Goal: Information Seeking & Learning: Learn about a topic

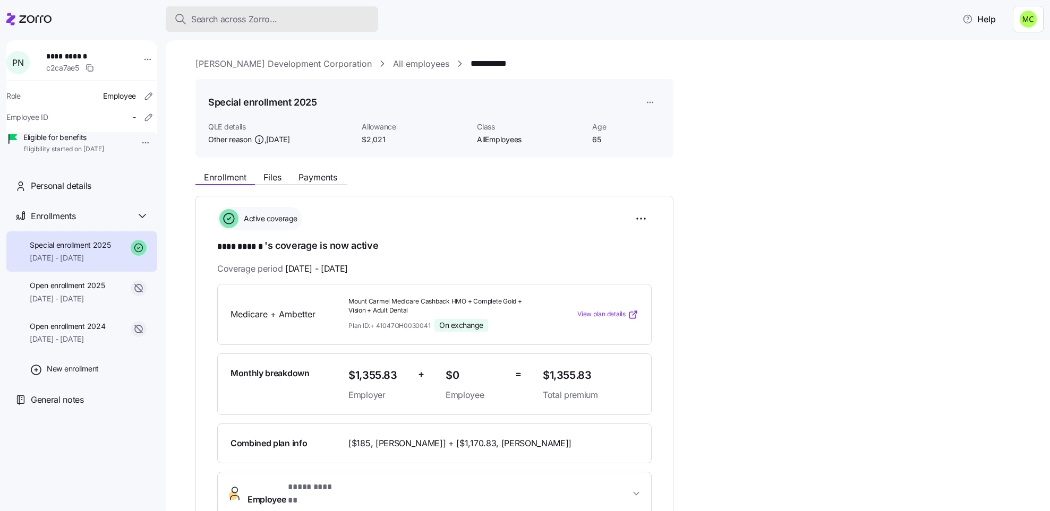
click at [263, 21] on span "Search across Zorro..." at bounding box center [234, 19] width 86 height 13
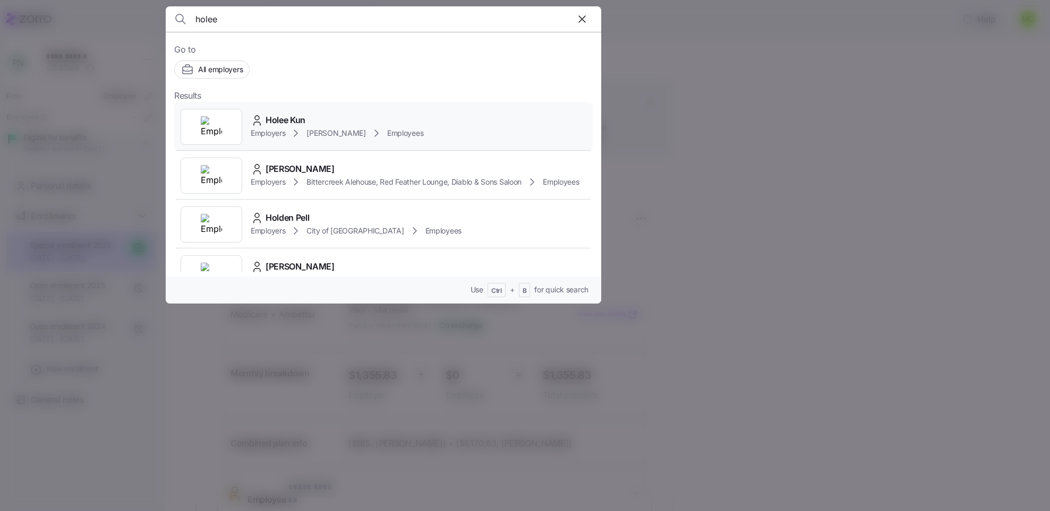
type input "holee"
click at [297, 128] on icon at bounding box center [295, 133] width 13 height 13
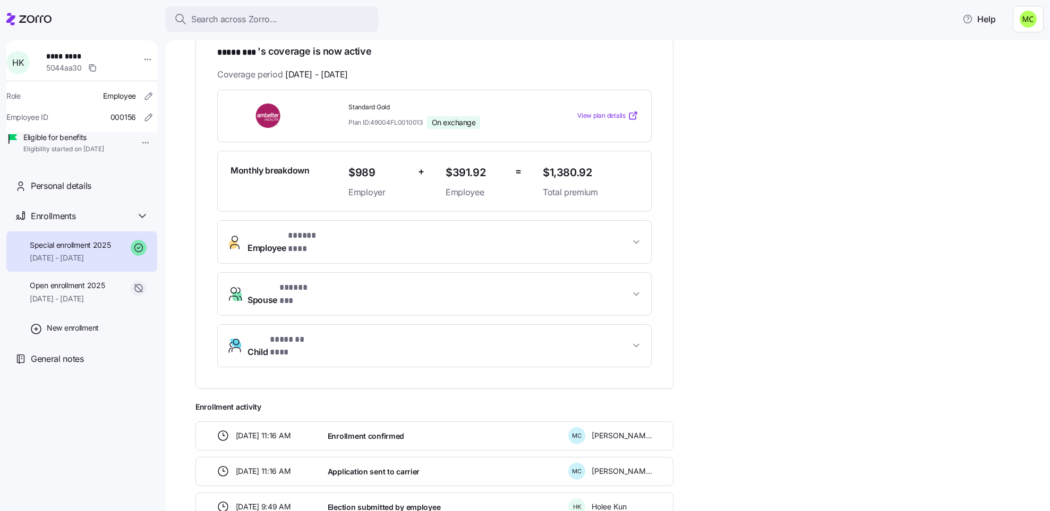
scroll to position [198, 0]
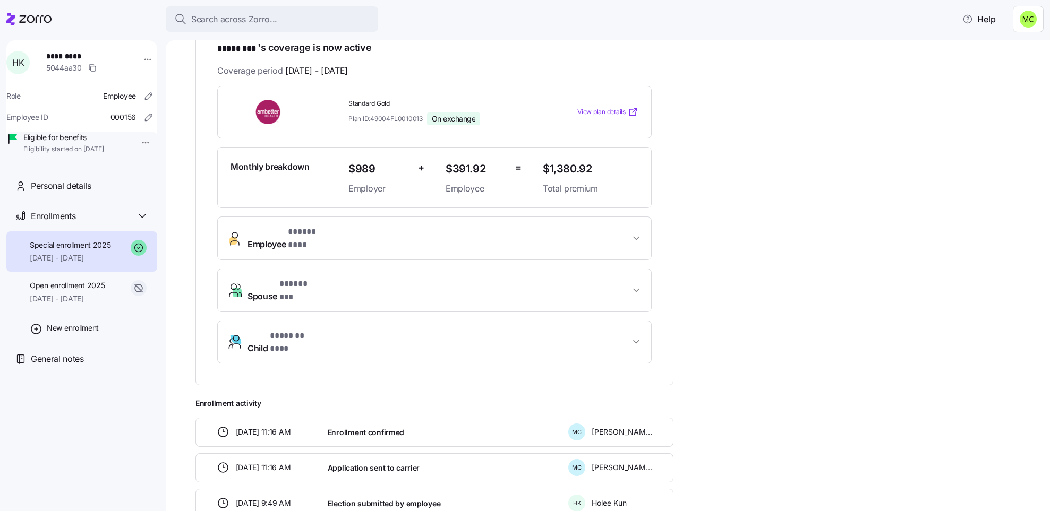
click at [318, 280] on span "* ***** ** *" at bounding box center [299, 284] width 41 height 13
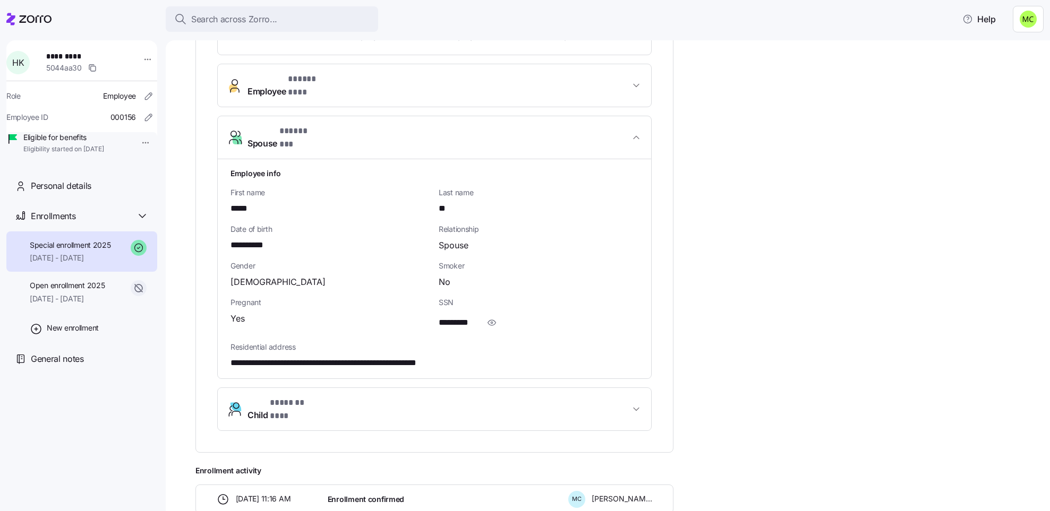
scroll to position [352, 0]
click at [489, 315] on icon "button" at bounding box center [491, 321] width 11 height 13
click at [668, 257] on div "**********" at bounding box center [434, 148] width 478 height 608
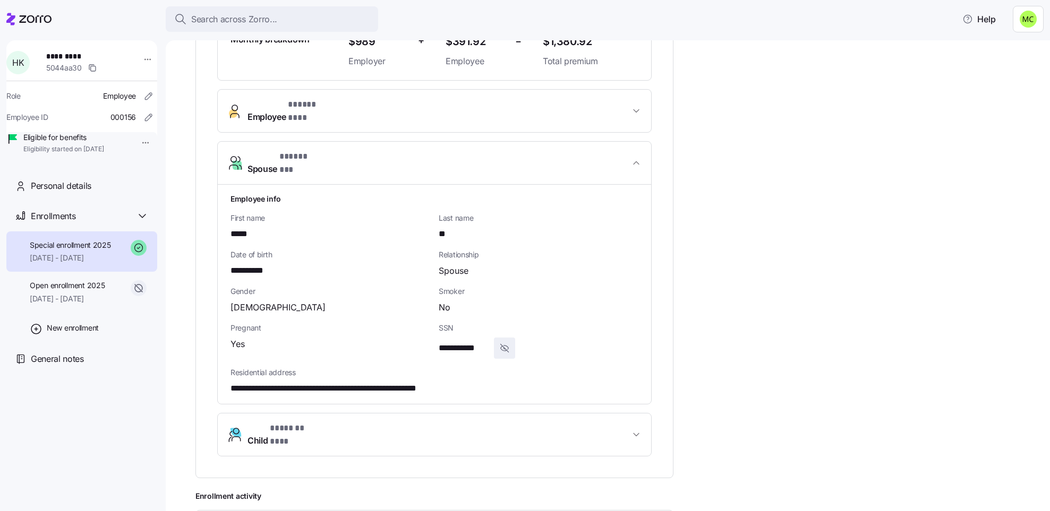
scroll to position [327, 0]
click at [363, 285] on span "Gender" at bounding box center [330, 290] width 200 height 11
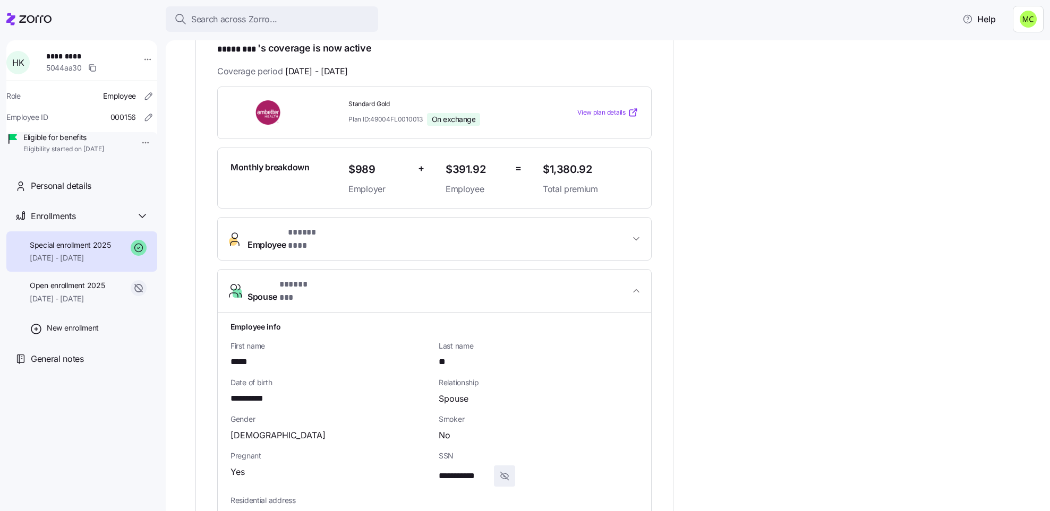
scroll to position [195, 0]
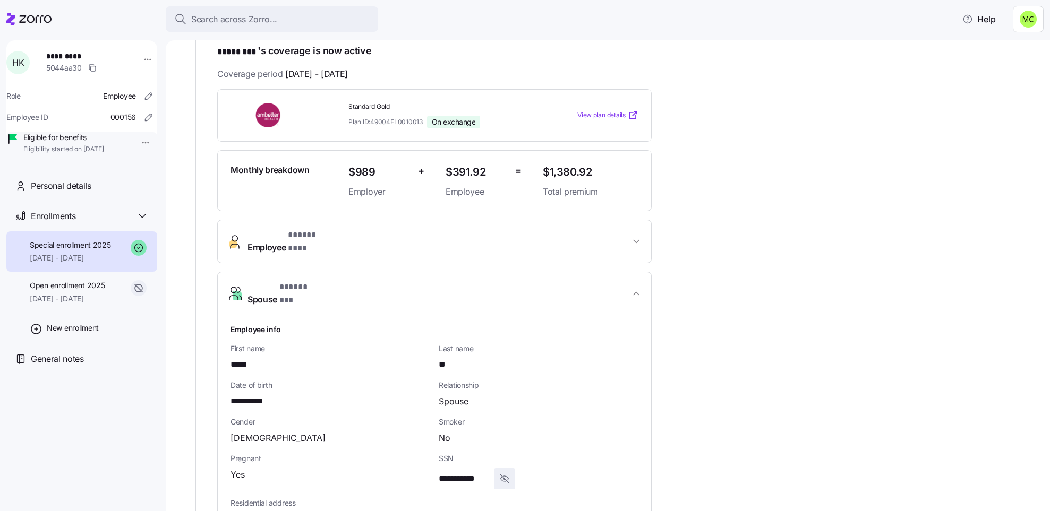
click at [349, 236] on span "Employee * ***** *** *" at bounding box center [438, 241] width 382 height 25
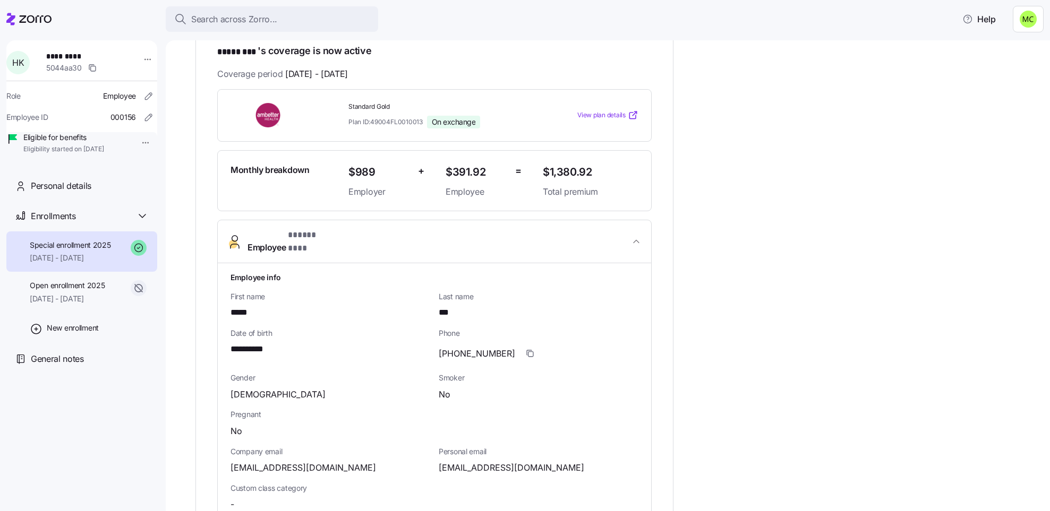
click at [596, 165] on span "$1,380.92" at bounding box center [591, 173] width 96 height 18
click at [531, 166] on div "=" at bounding box center [525, 181] width 28 height 44
click at [511, 171] on div "=" at bounding box center [525, 181] width 28 height 44
click at [523, 175] on div "=" at bounding box center [525, 181] width 28 height 44
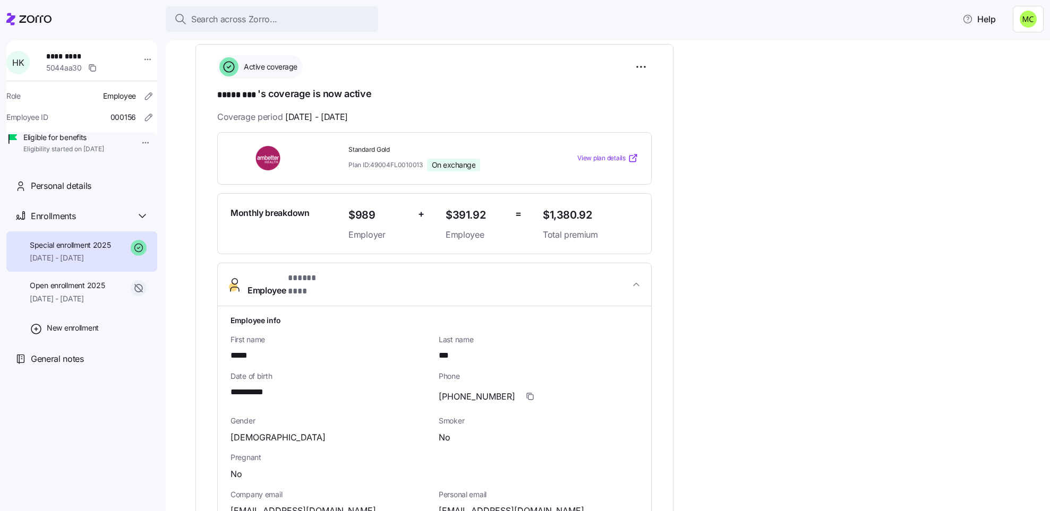
scroll to position [152, 0]
click at [554, 320] on div "Employee info" at bounding box center [434, 321] width 416 height 20
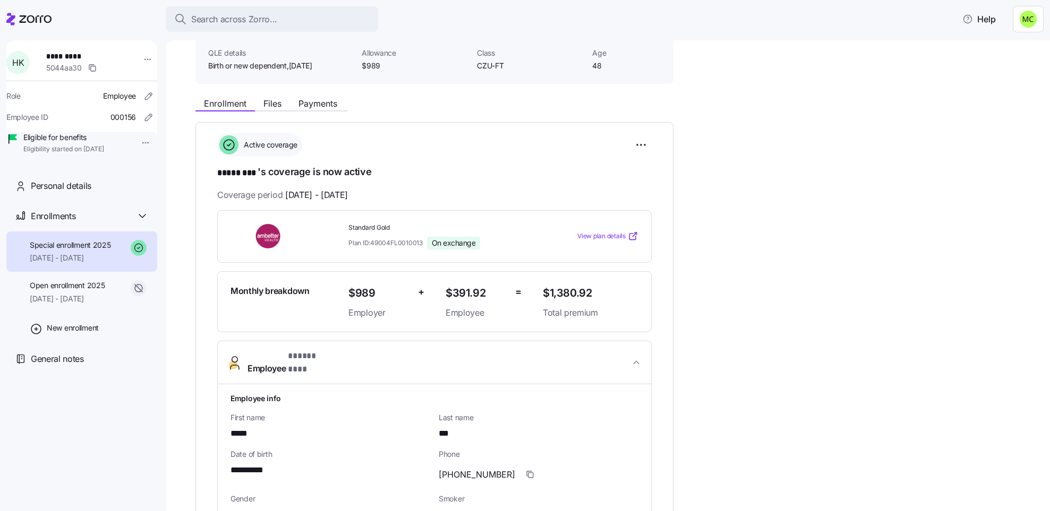
scroll to position [74, 0]
drag, startPoint x: 598, startPoint y: 311, endPoint x: 541, endPoint y: 313, distance: 57.4
click at [541, 313] on div "$1,380.92 Total premium" at bounding box center [591, 302] width 104 height 44
click at [546, 314] on span "Total premium" at bounding box center [591, 312] width 96 height 13
drag, startPoint x: 543, startPoint y: 310, endPoint x: 515, endPoint y: 304, distance: 28.6
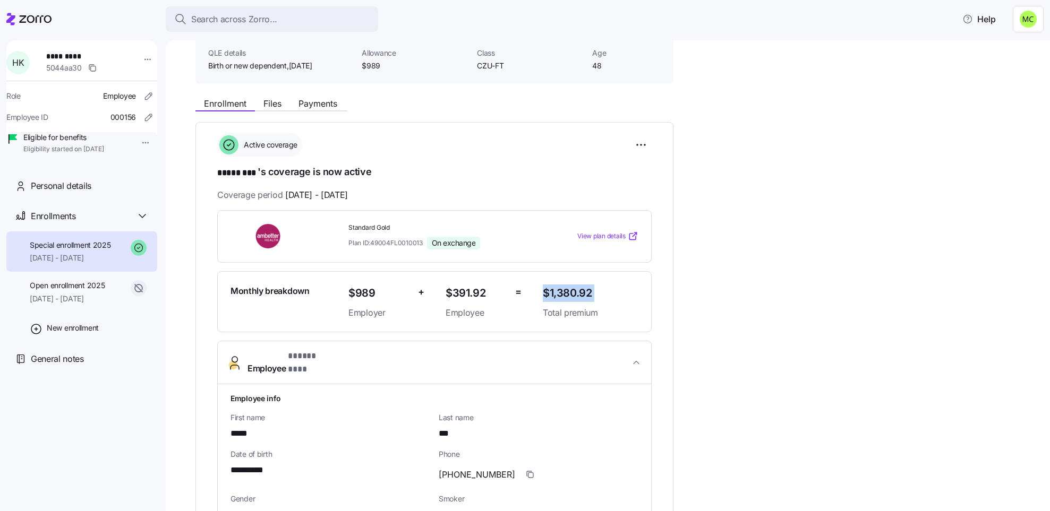
click at [515, 304] on div "Monthly breakdown $989 Employer + $391.92 Employee = $1,380.92 Total premium" at bounding box center [434, 302] width 416 height 44
click at [511, 308] on div "=" at bounding box center [525, 302] width 28 height 44
click at [483, 292] on span "$391.92" at bounding box center [476, 294] width 61 height 18
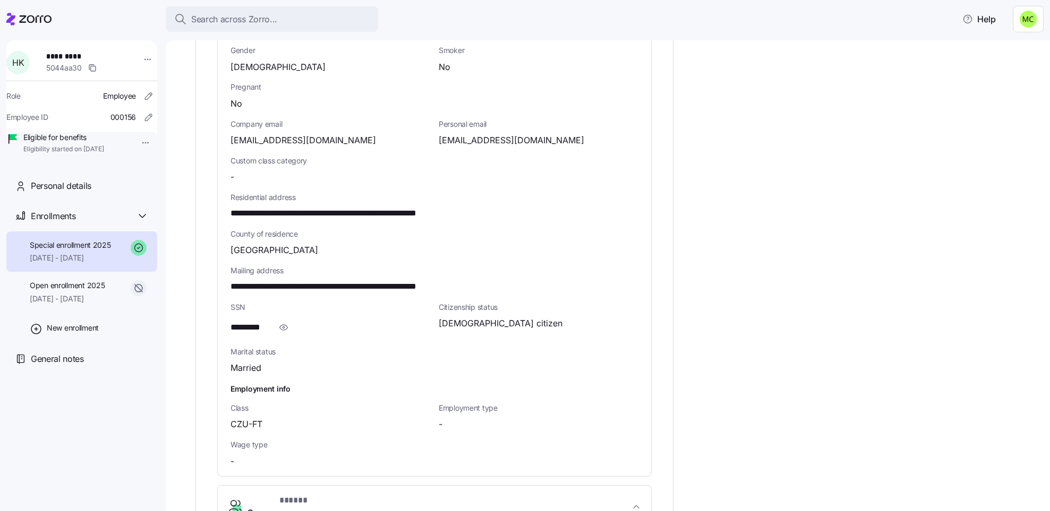
scroll to position [524, 0]
click at [285, 321] on icon "button" at bounding box center [283, 326] width 11 height 13
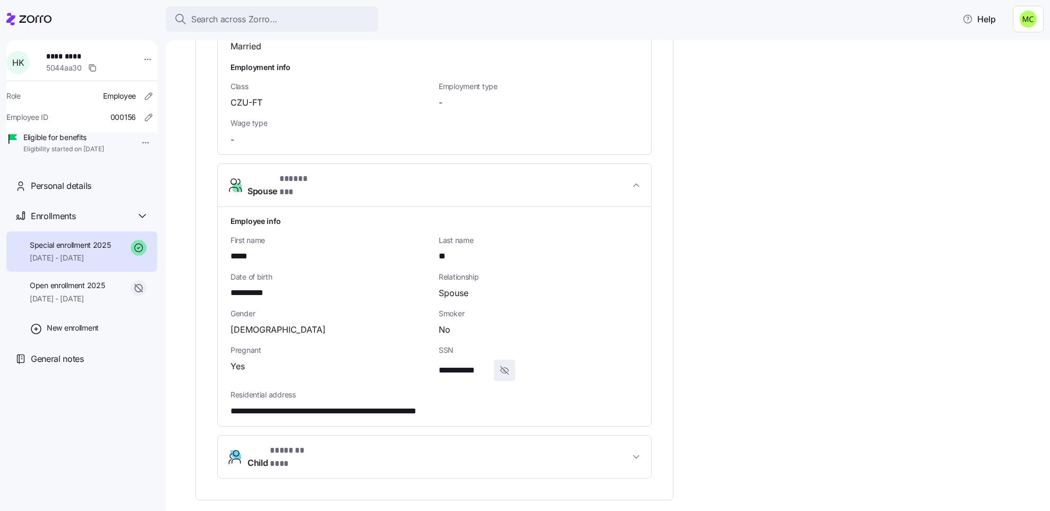
scroll to position [844, 0]
